Goal: Transaction & Acquisition: Purchase product/service

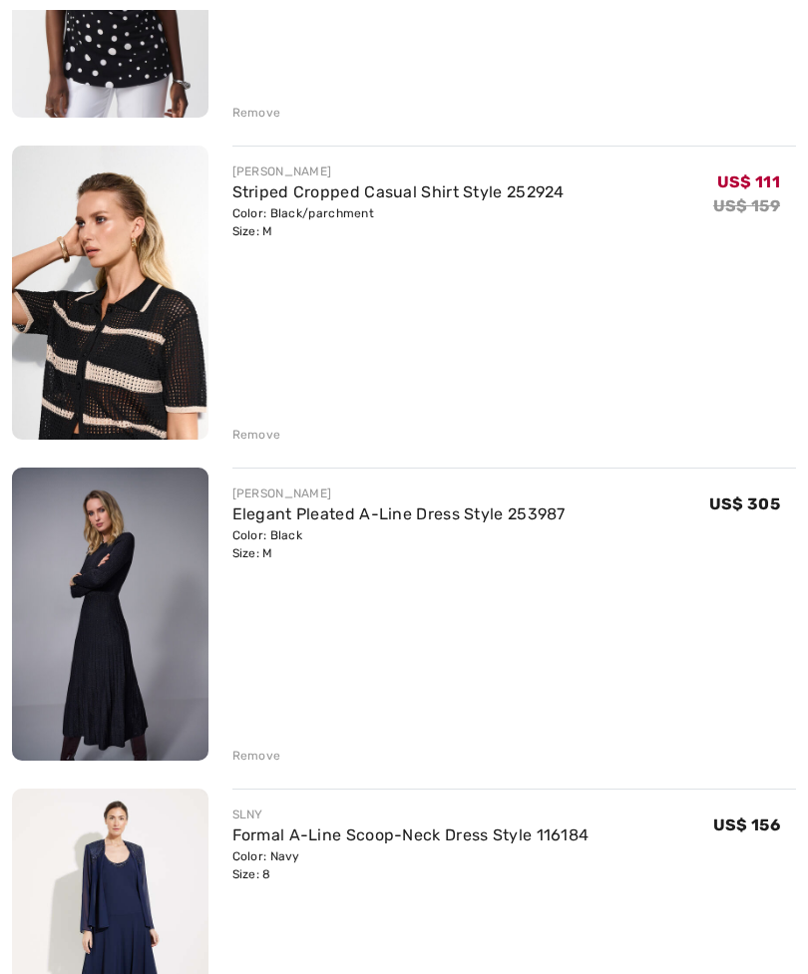
scroll to position [794, 0]
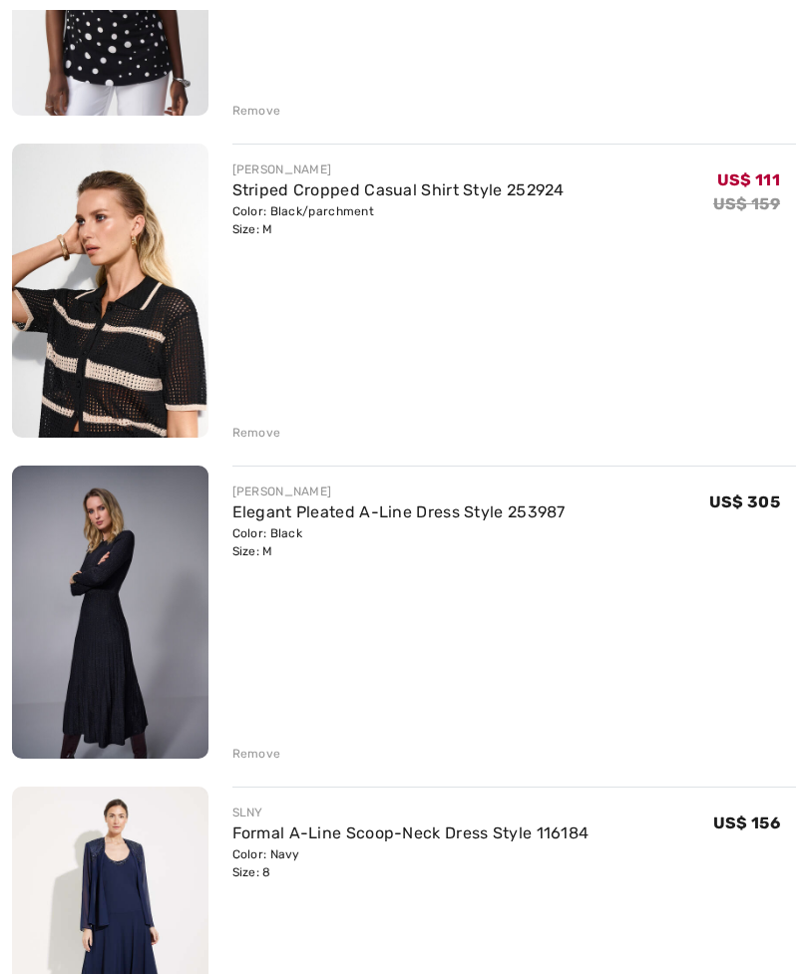
click at [130, 669] on img at bounding box center [110, 614] width 196 height 294
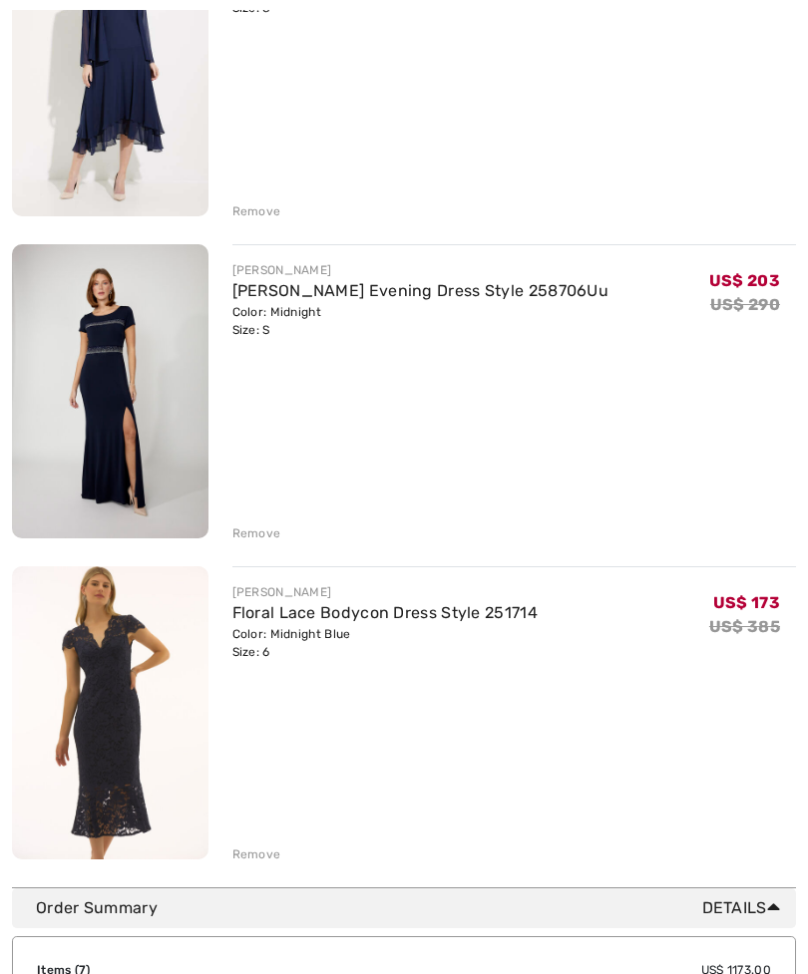
scroll to position [1660, 0]
click at [106, 768] on img at bounding box center [110, 711] width 196 height 293
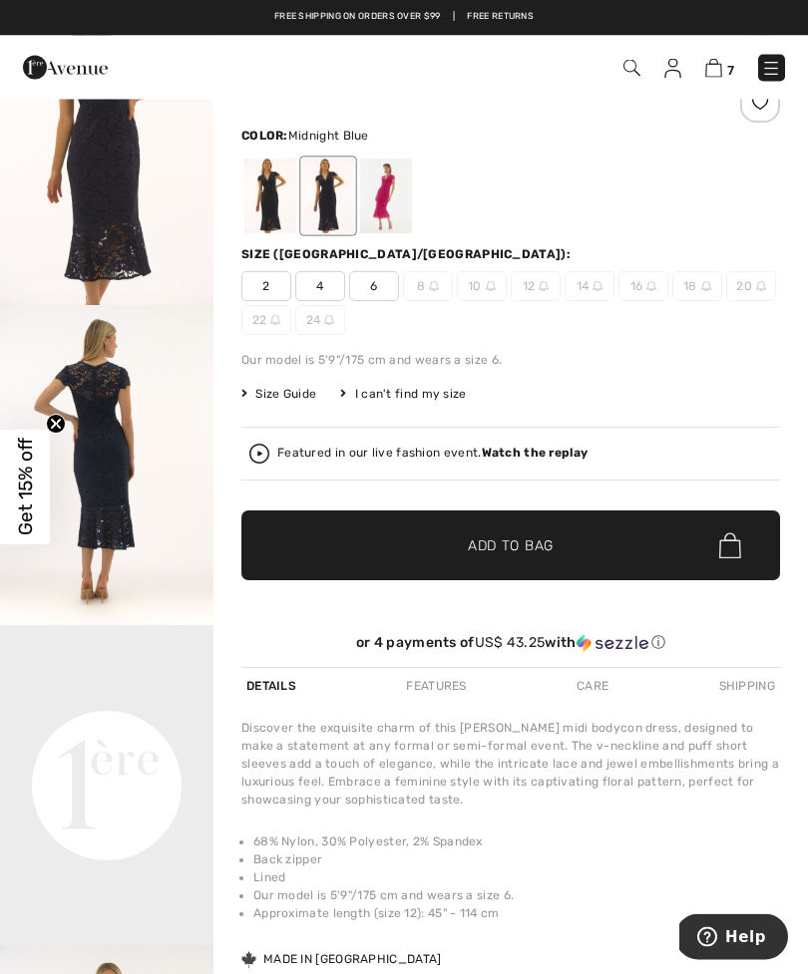
scroll to position [107, 0]
